Goal: Transaction & Acquisition: Purchase product/service

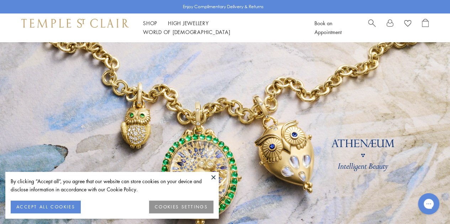
click at [368, 22] on span "Search" at bounding box center [371, 22] width 7 height 7
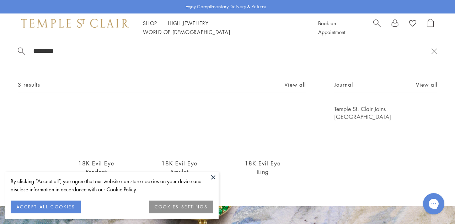
scroll to position [10, 0]
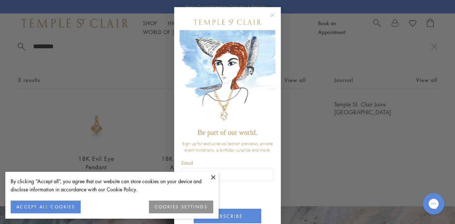
type input "********"
click at [272, 15] on circle "Close dialog" at bounding box center [272, 15] width 9 height 9
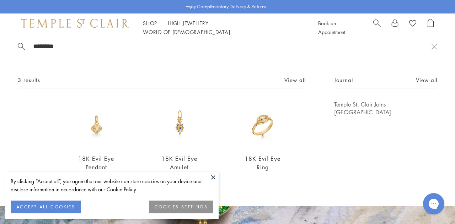
click at [215, 178] on button at bounding box center [213, 177] width 11 height 11
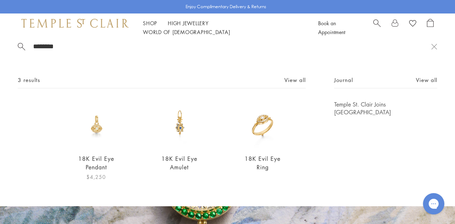
click at [92, 159] on link "18K Evil Eye Pendant" at bounding box center [96, 163] width 36 height 16
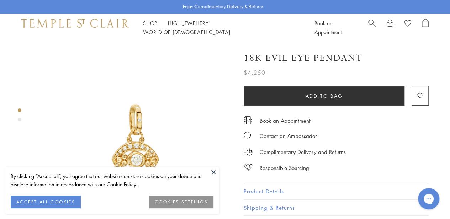
click at [212, 172] on button at bounding box center [213, 172] width 11 height 11
